Goal: Information Seeking & Learning: Learn about a topic

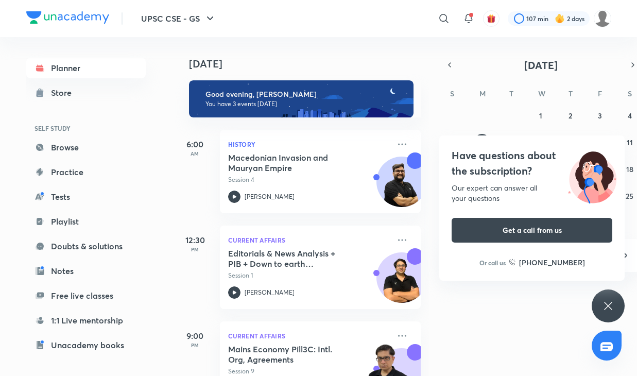
click at [610, 307] on icon at bounding box center [608, 306] width 8 height 8
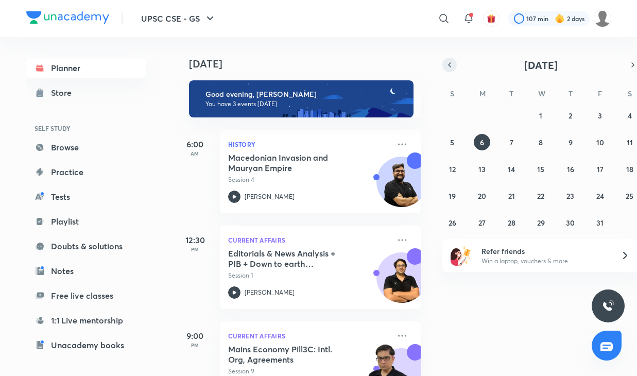
click at [447, 71] on button "button" at bounding box center [450, 65] width 14 height 14
click at [518, 221] on button "30" at bounding box center [511, 222] width 16 height 16
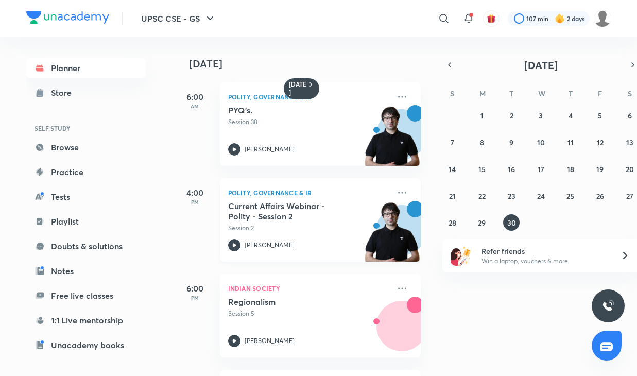
scroll to position [58, 0]
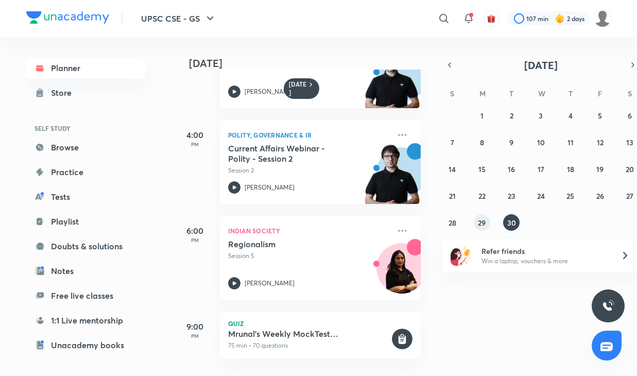
click at [484, 224] on abbr "29" at bounding box center [482, 223] width 8 height 10
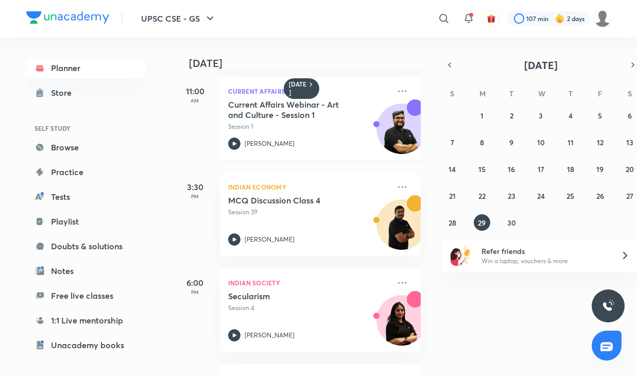
scroll to position [0, 0]
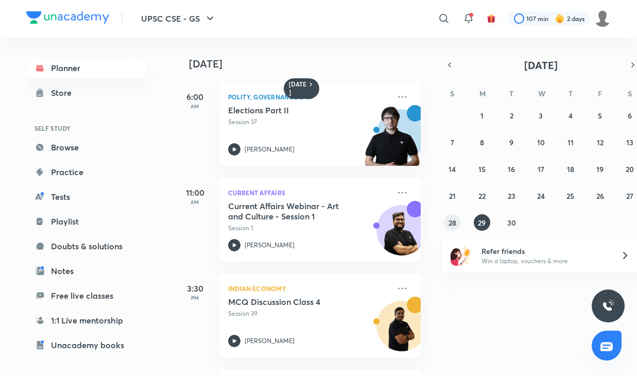
click at [451, 220] on abbr "28" at bounding box center [453, 223] width 8 height 10
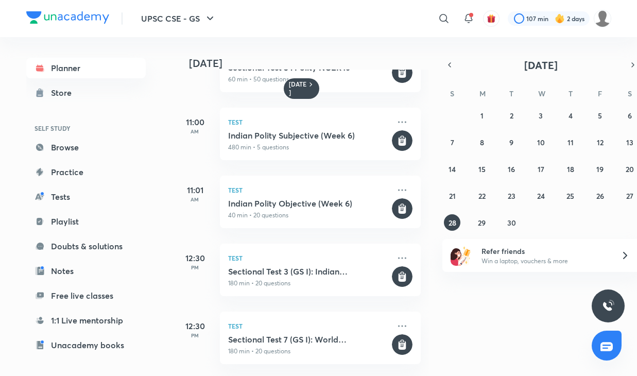
scroll to position [398, 0]
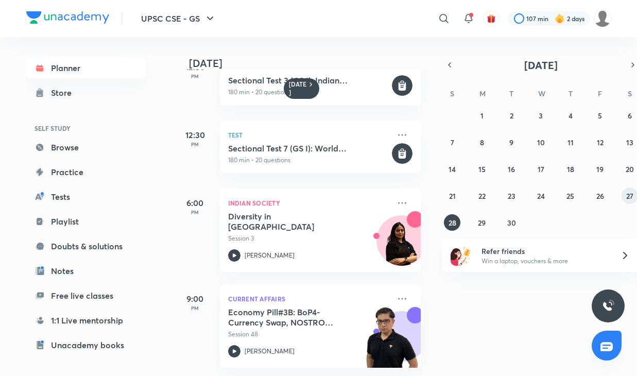
click at [632, 200] on abbr "27" at bounding box center [629, 196] width 7 height 10
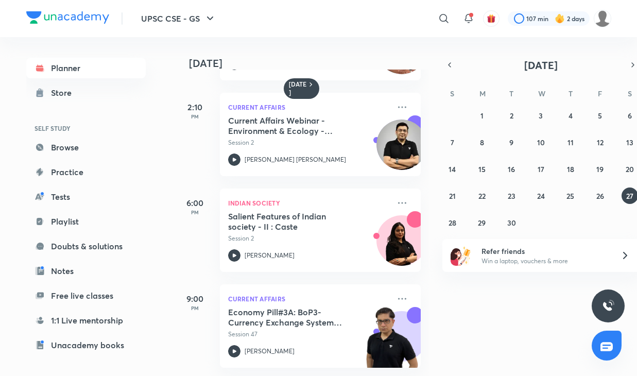
scroll to position [0, 0]
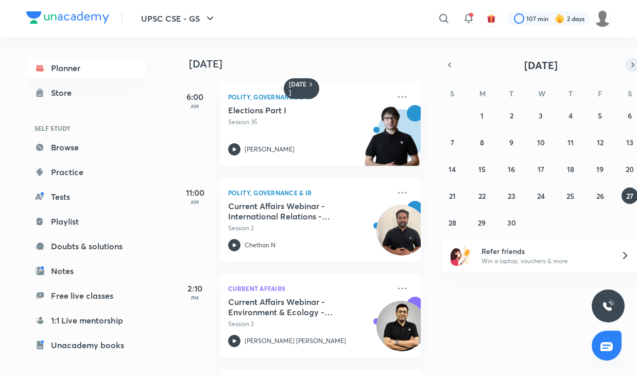
click at [632, 64] on icon "button" at bounding box center [633, 64] width 8 height 9
click at [570, 115] on abbr "2" at bounding box center [571, 116] width 4 height 10
